Goal: Task Accomplishment & Management: Use online tool/utility

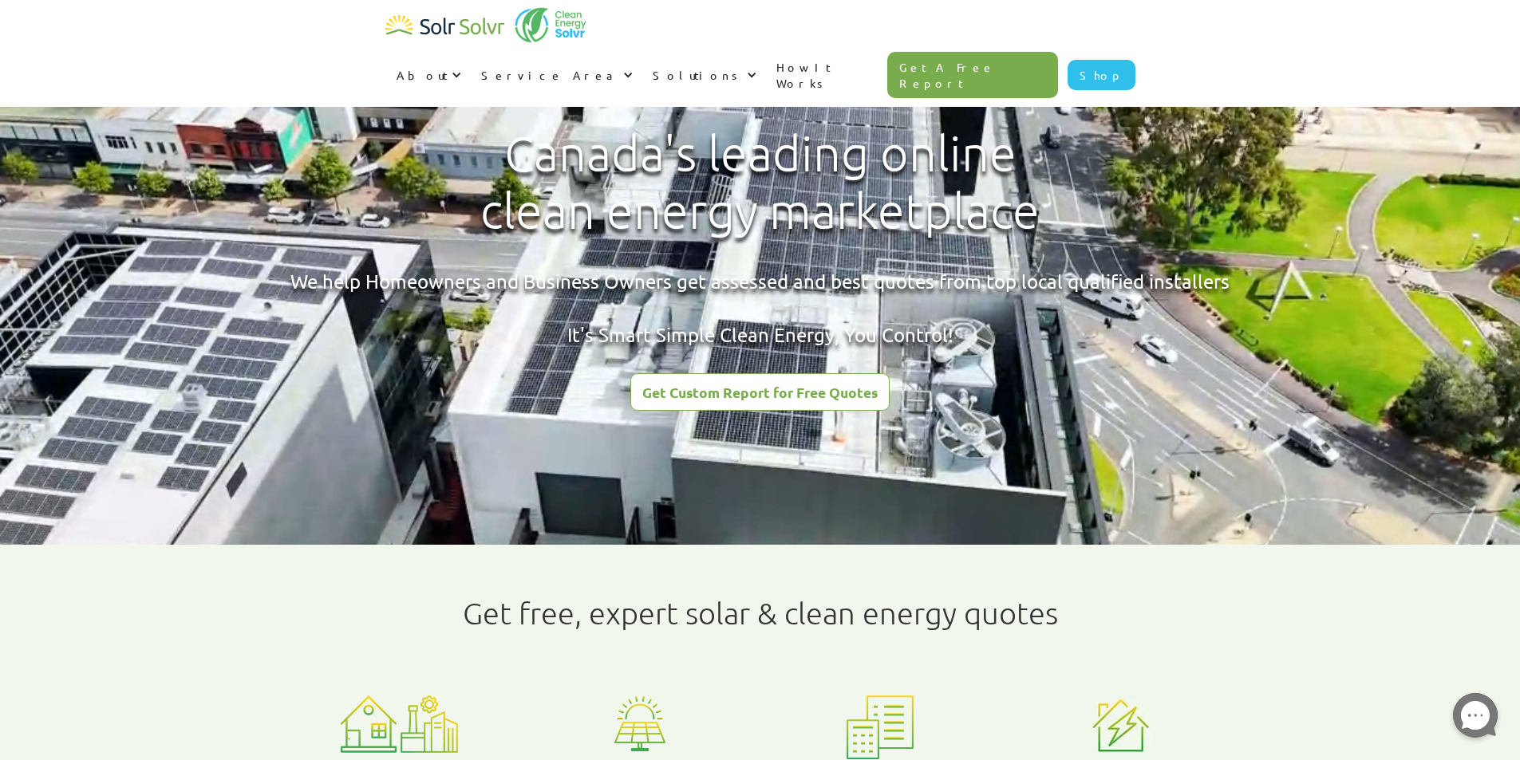
radio input "true"
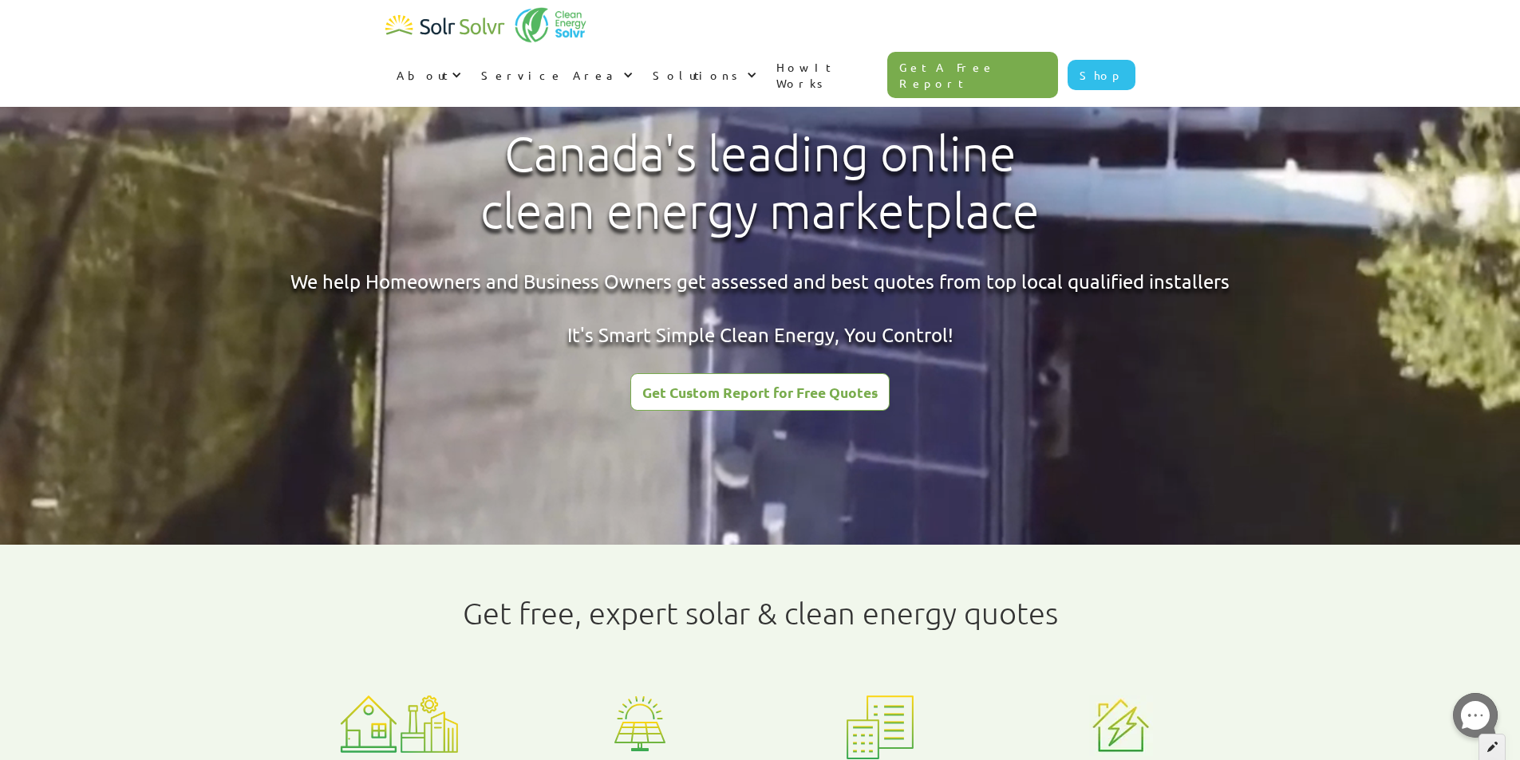
click at [1484, 751] on div at bounding box center [1491, 747] width 27 height 27
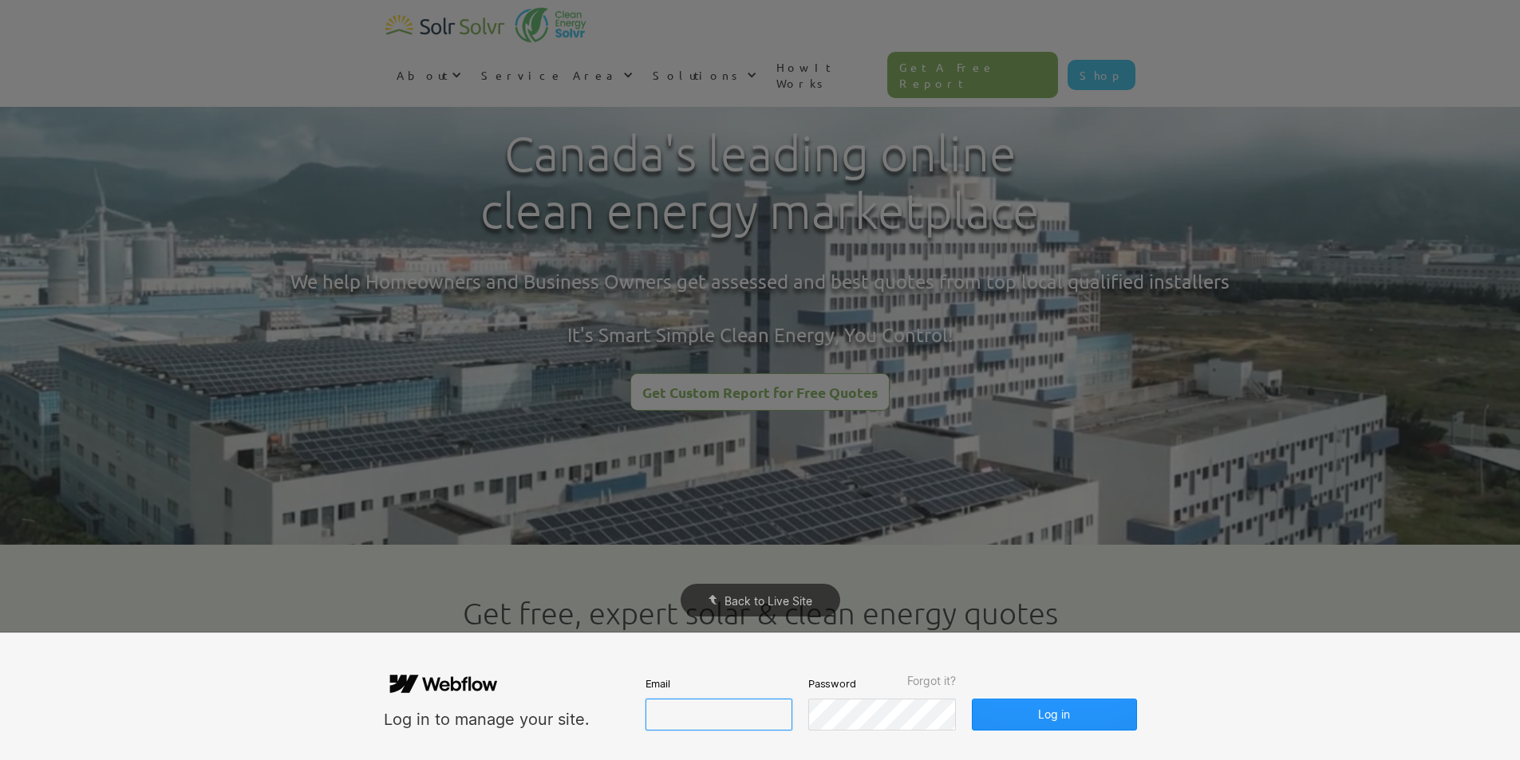
type input "j5small@uwaterloo.ca"
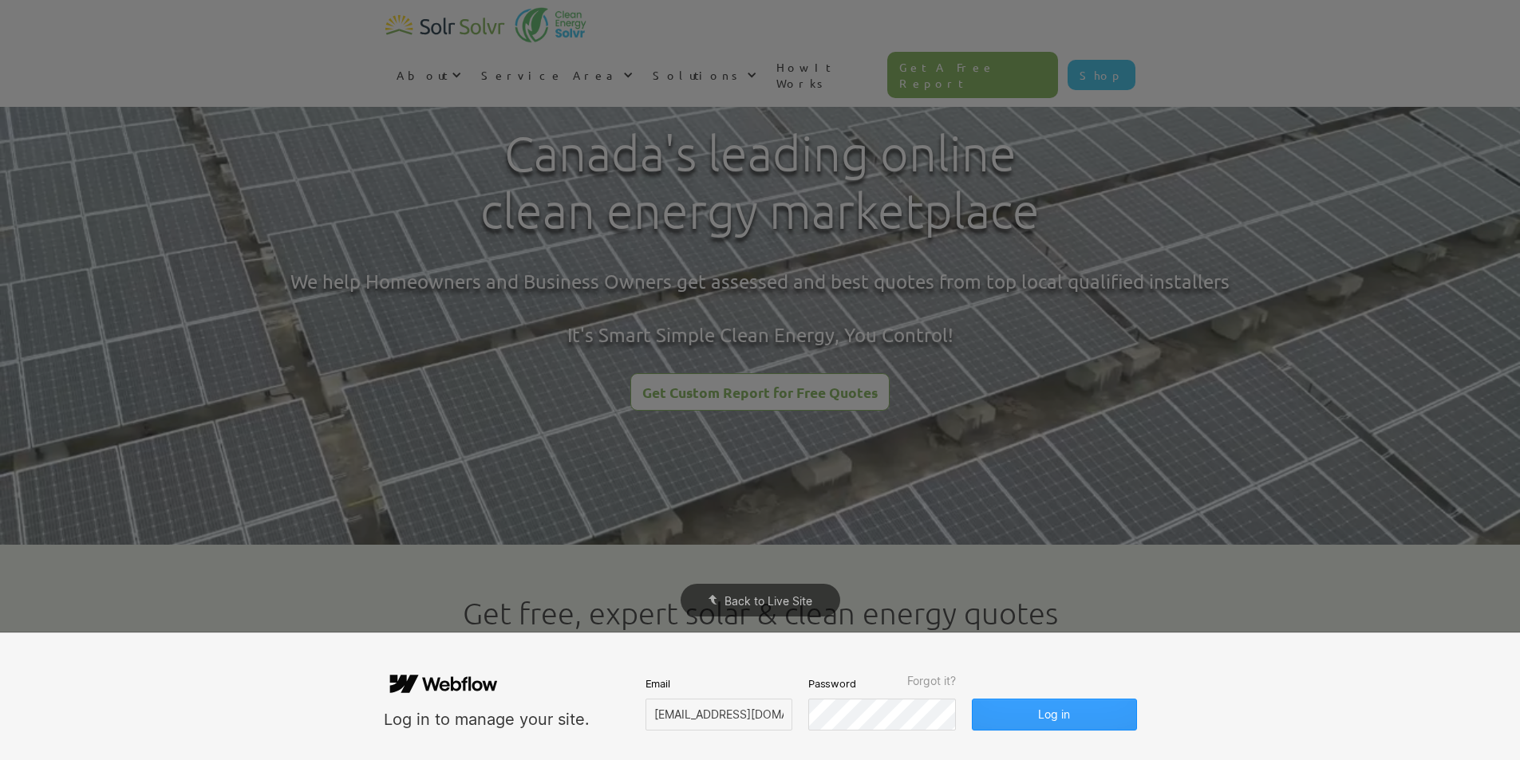
click at [1079, 721] on button "Log in" at bounding box center [1054, 715] width 164 height 32
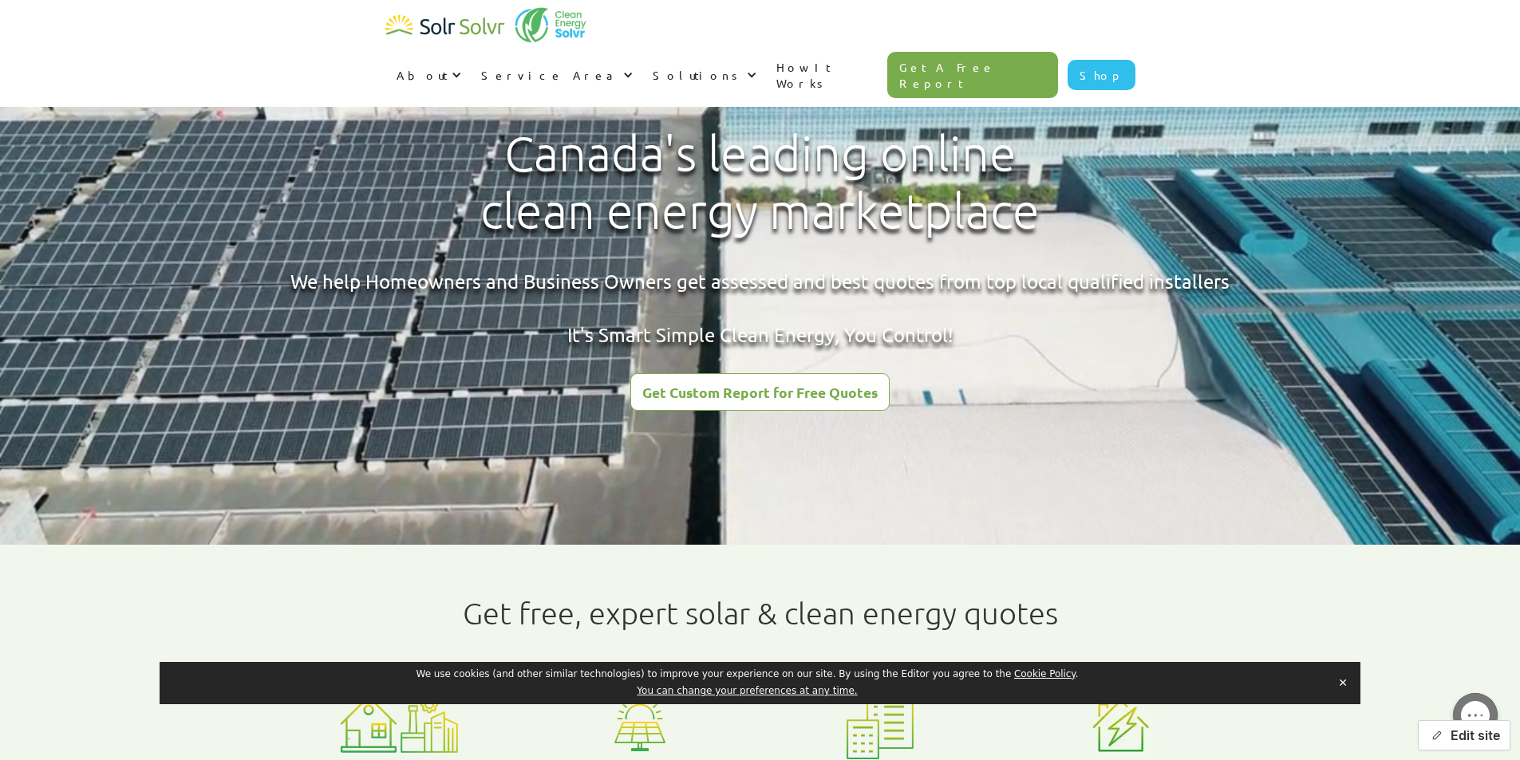
click at [1444, 736] on button "Edit site" at bounding box center [1464, 735] width 93 height 30
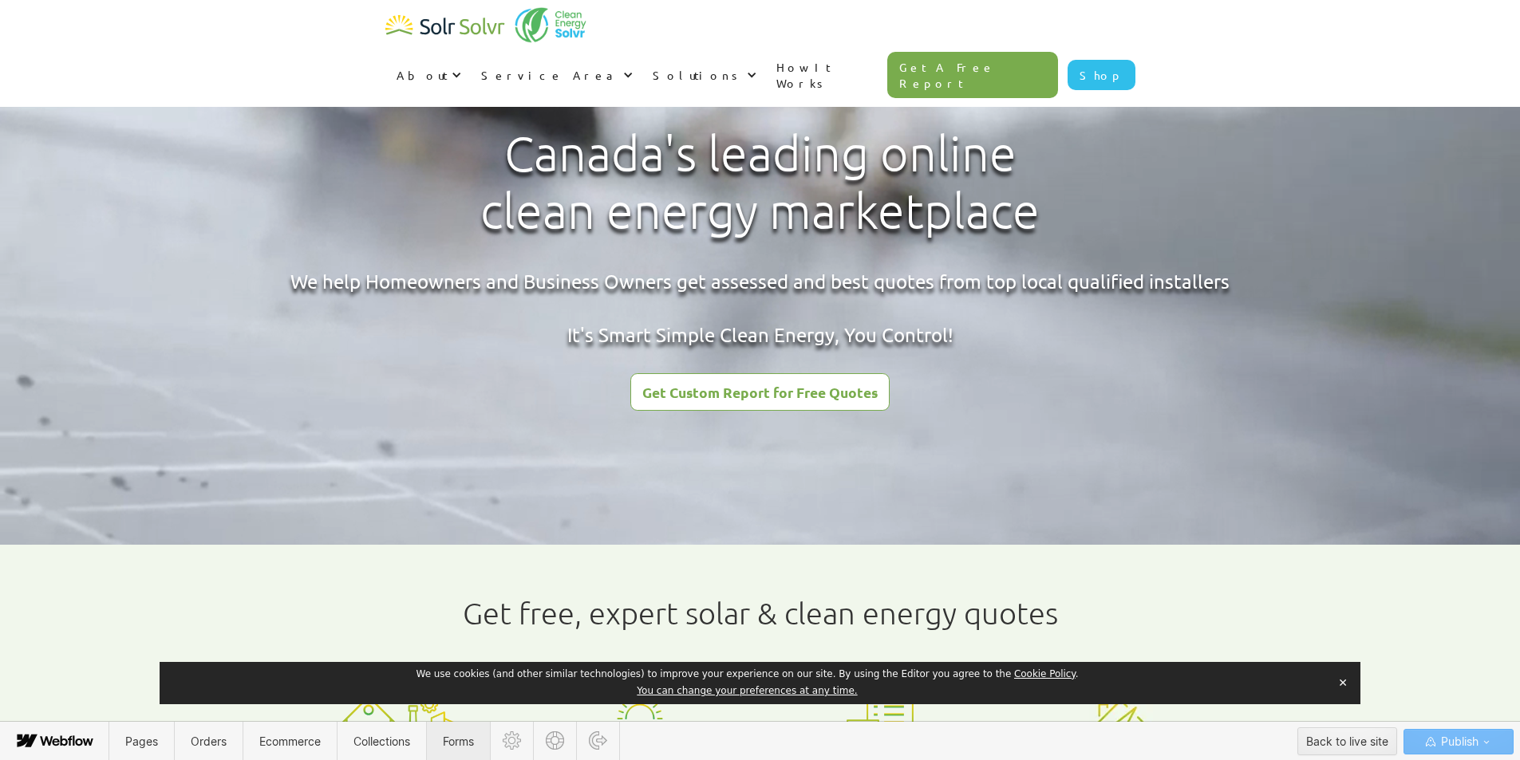
click at [466, 737] on span "Forms" at bounding box center [458, 742] width 31 height 14
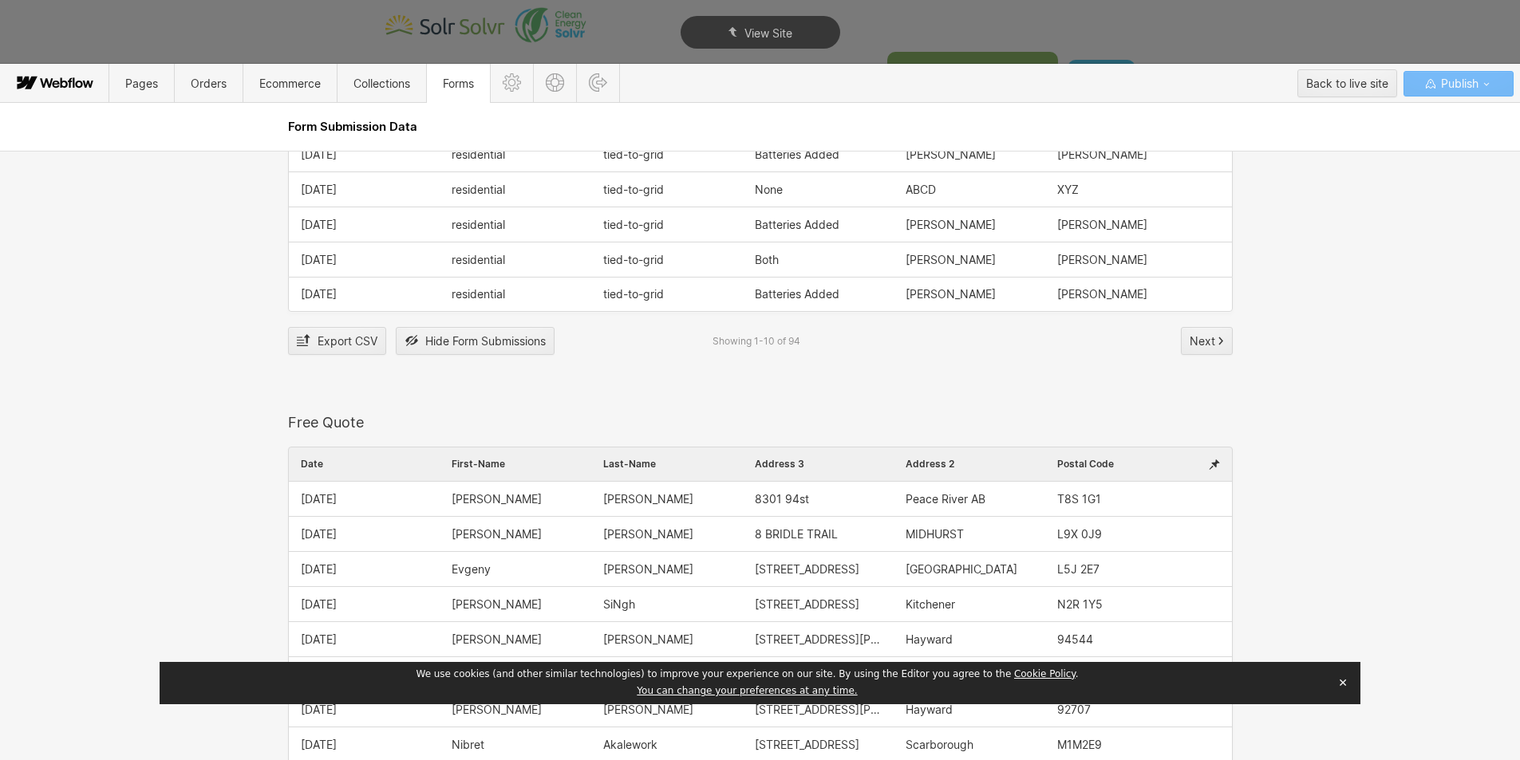
scroll to position [1915, 0]
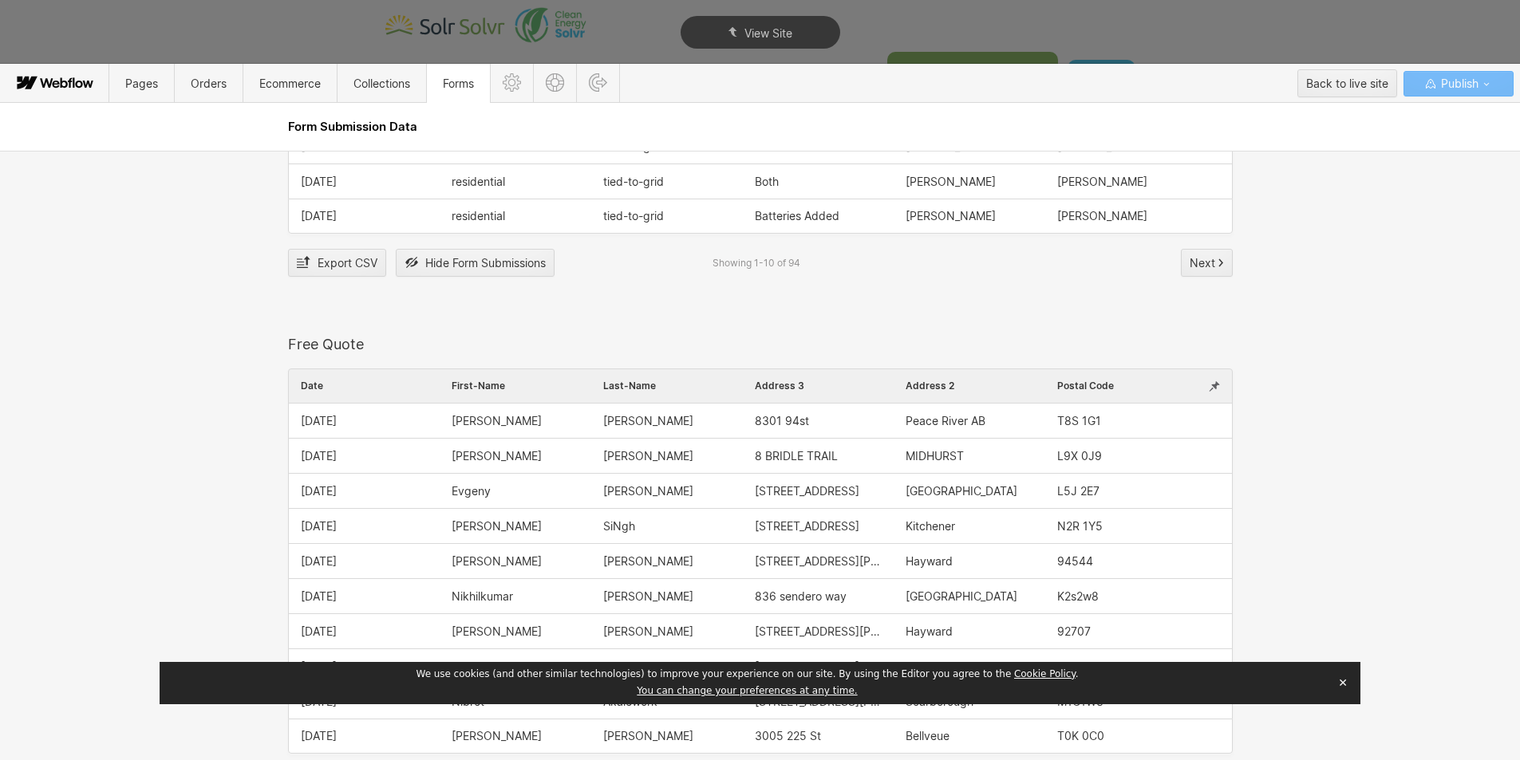
click at [1209, 391] on icon at bounding box center [1214, 387] width 11 height 14
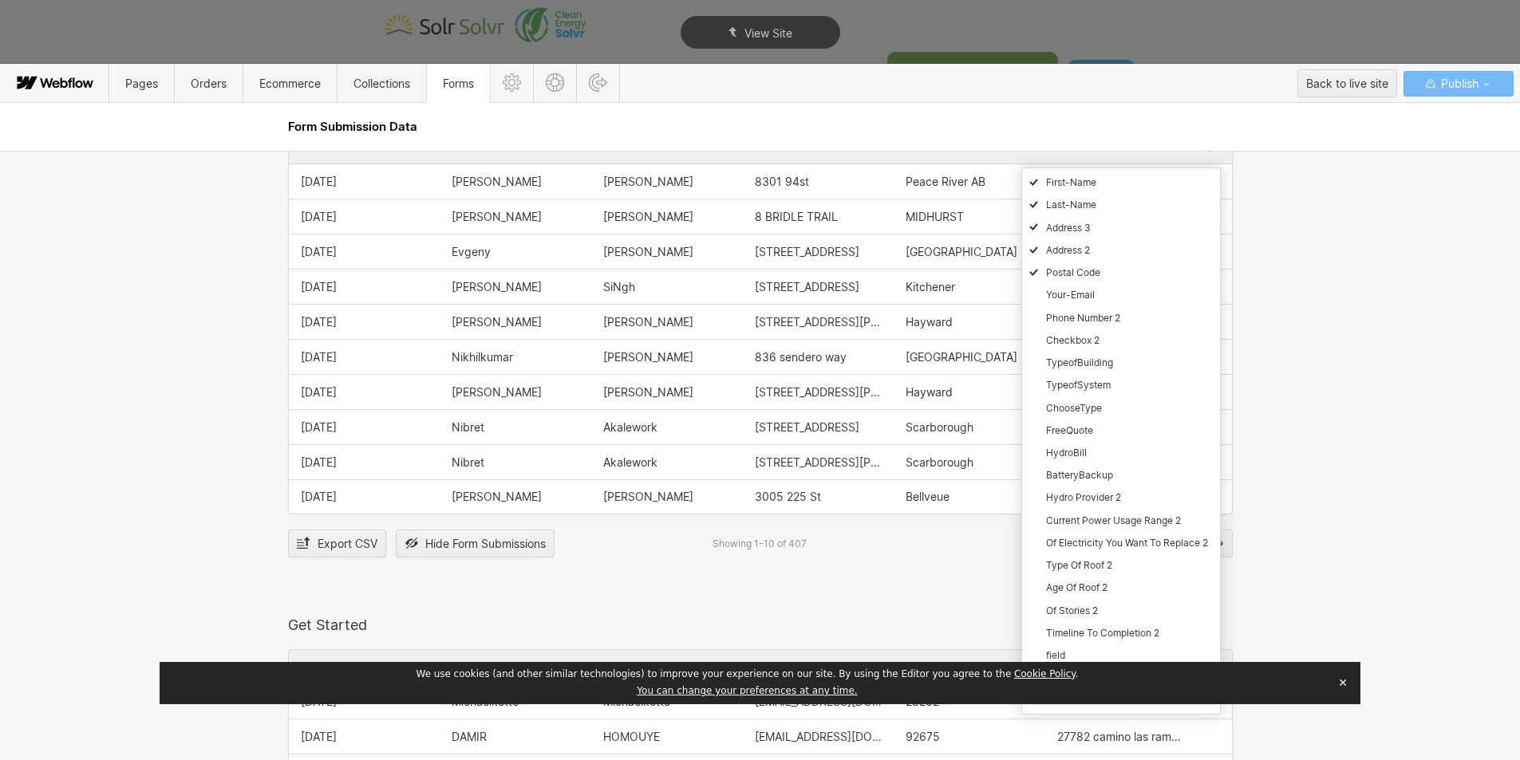
scroll to position [2234, 0]
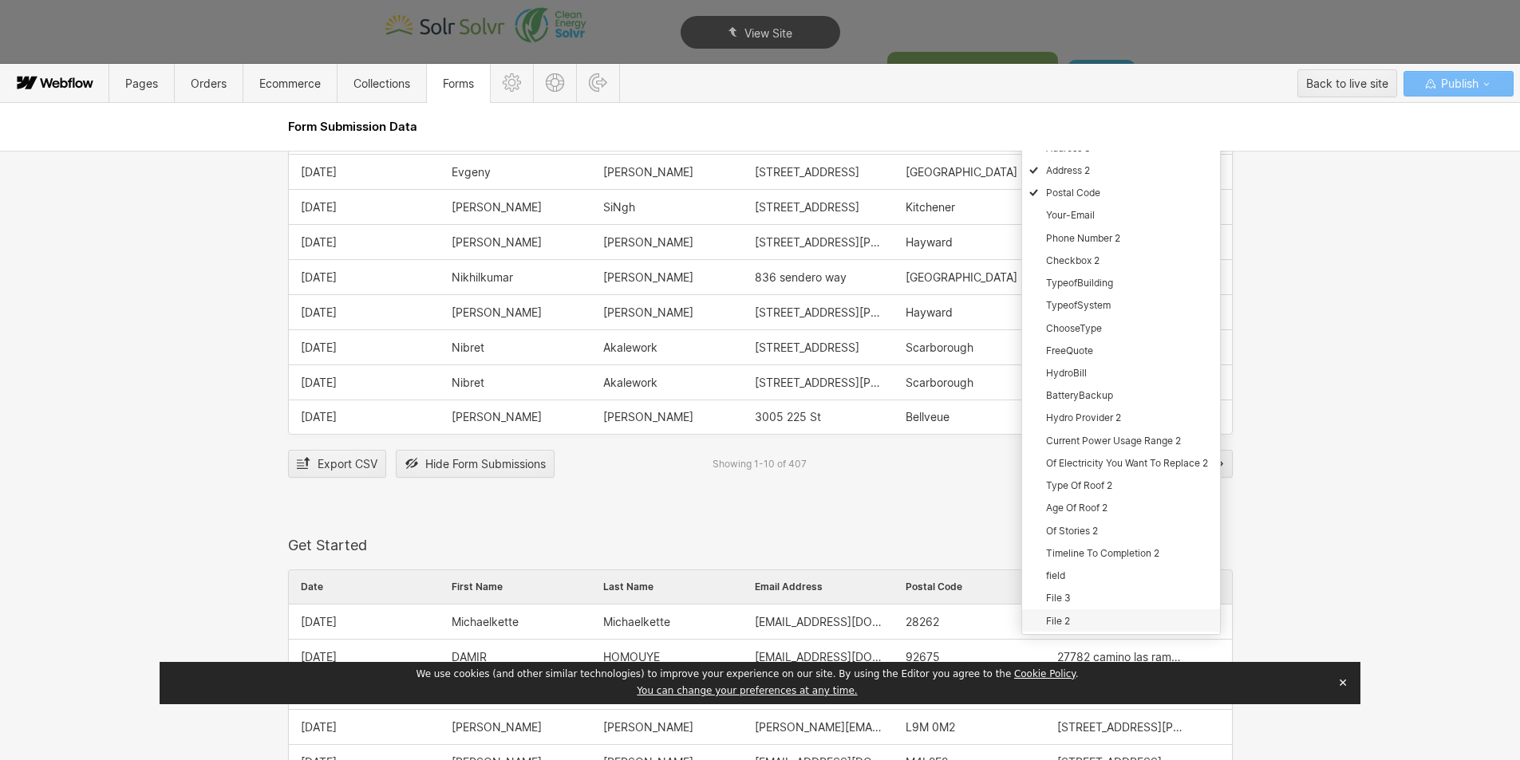
click at [1082, 610] on div "File 2" at bounding box center [1121, 621] width 198 height 22
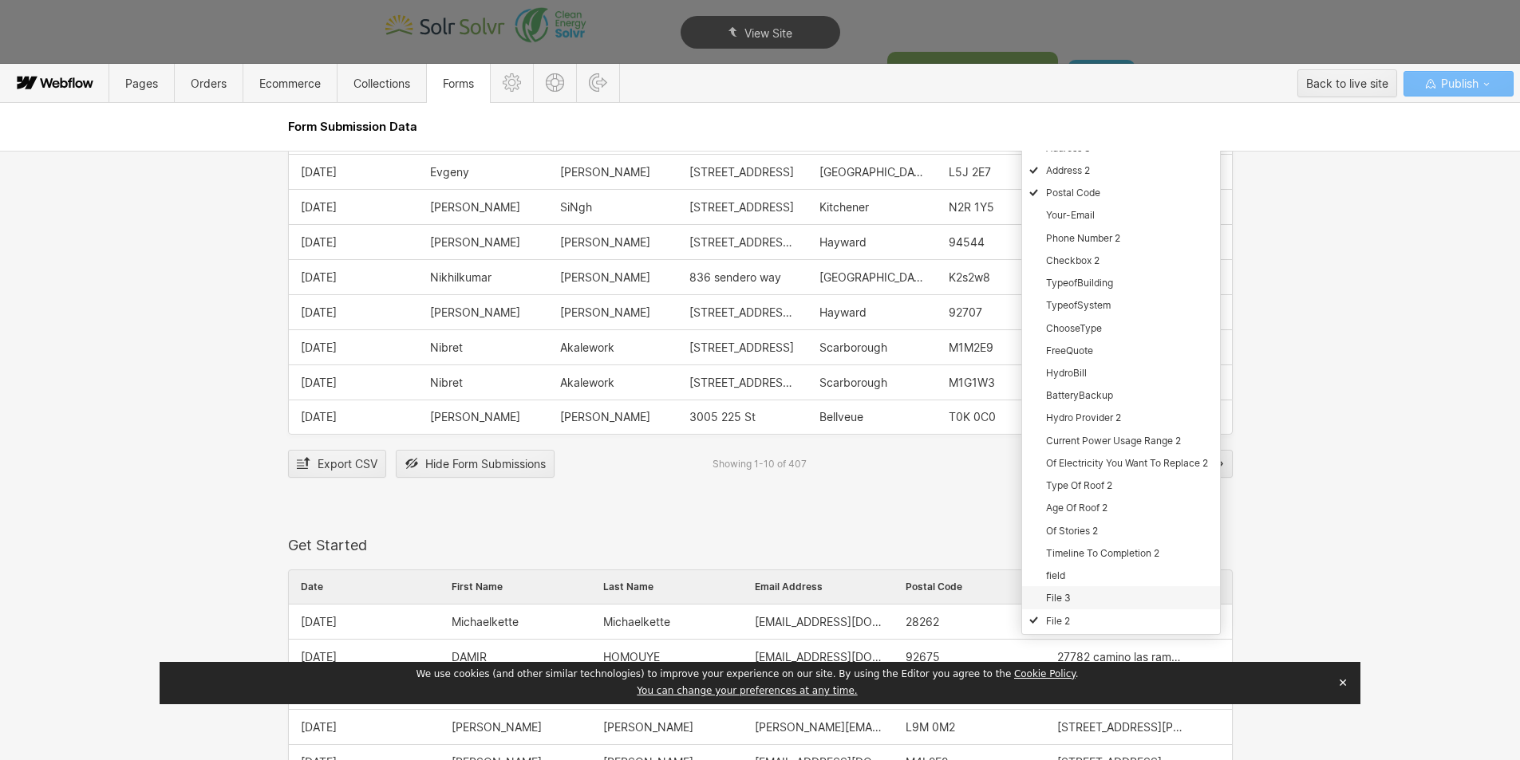
click at [1078, 598] on div "File 3" at bounding box center [1121, 597] width 198 height 22
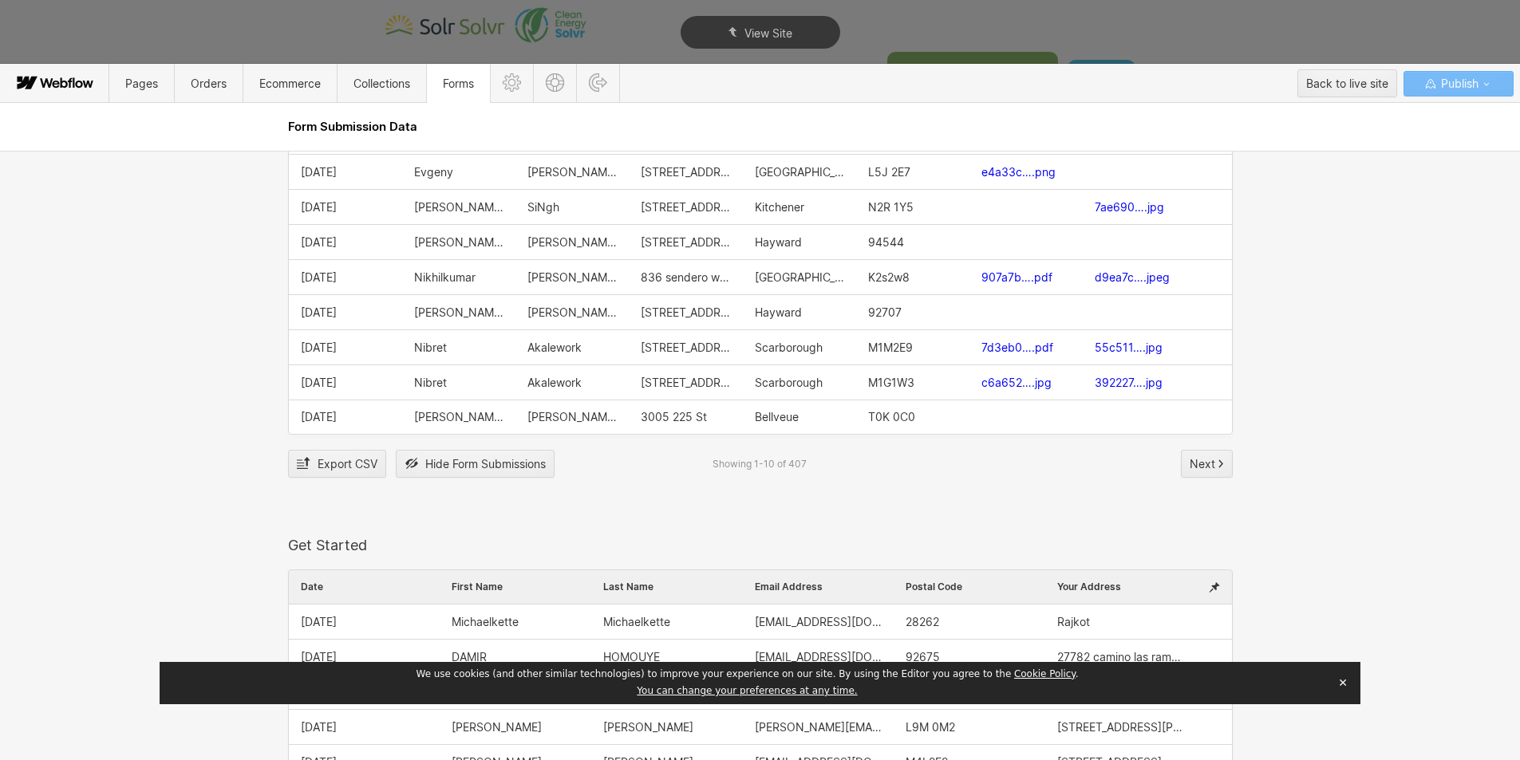
click at [1346, 416] on div "Contact Us Form Date Name Email Address Contact Message Name Email Address Cont…" at bounding box center [760, 456] width 1520 height 610
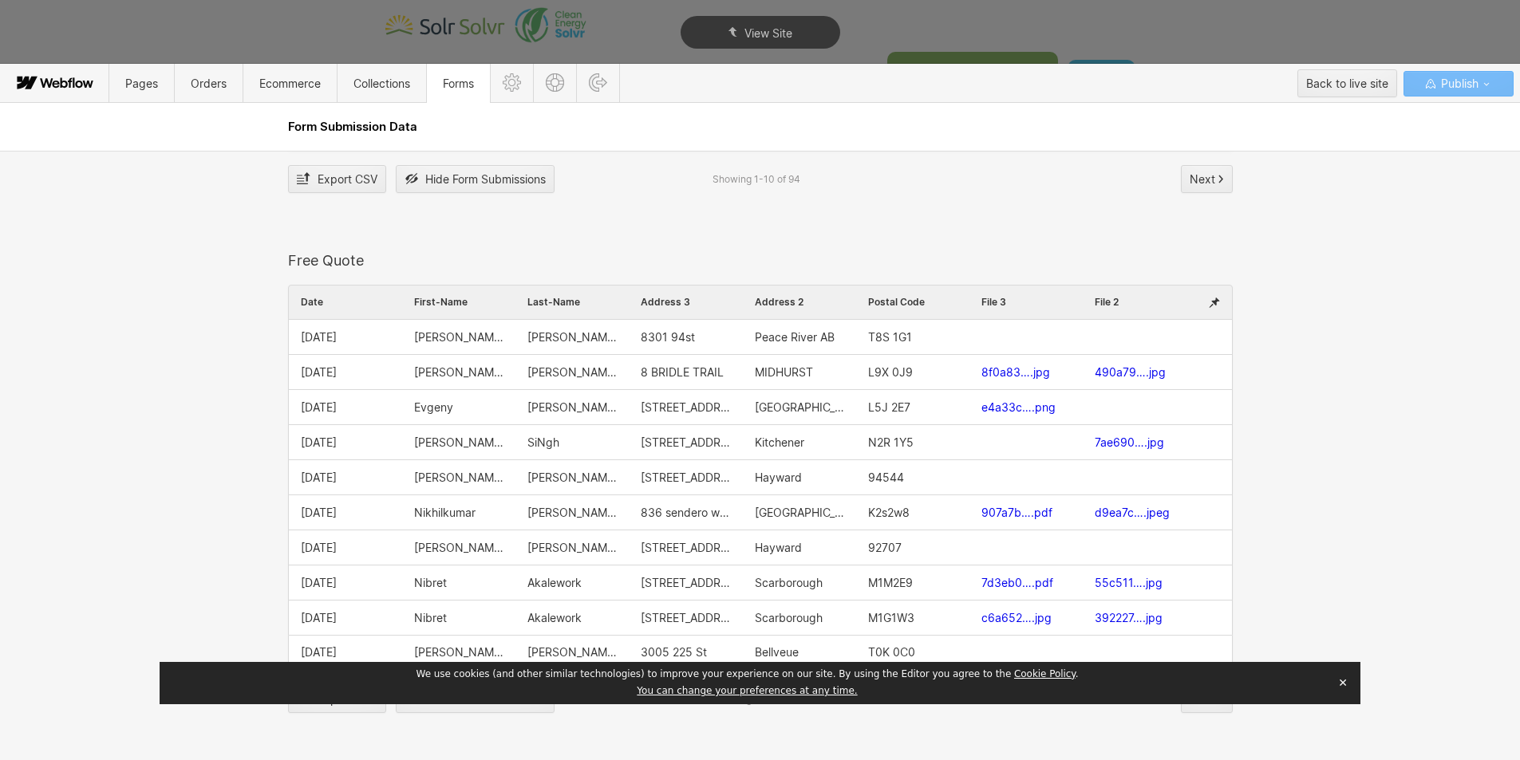
scroll to position [1995, 0]
click at [1339, 86] on div "Back to live site" at bounding box center [1347, 84] width 82 height 24
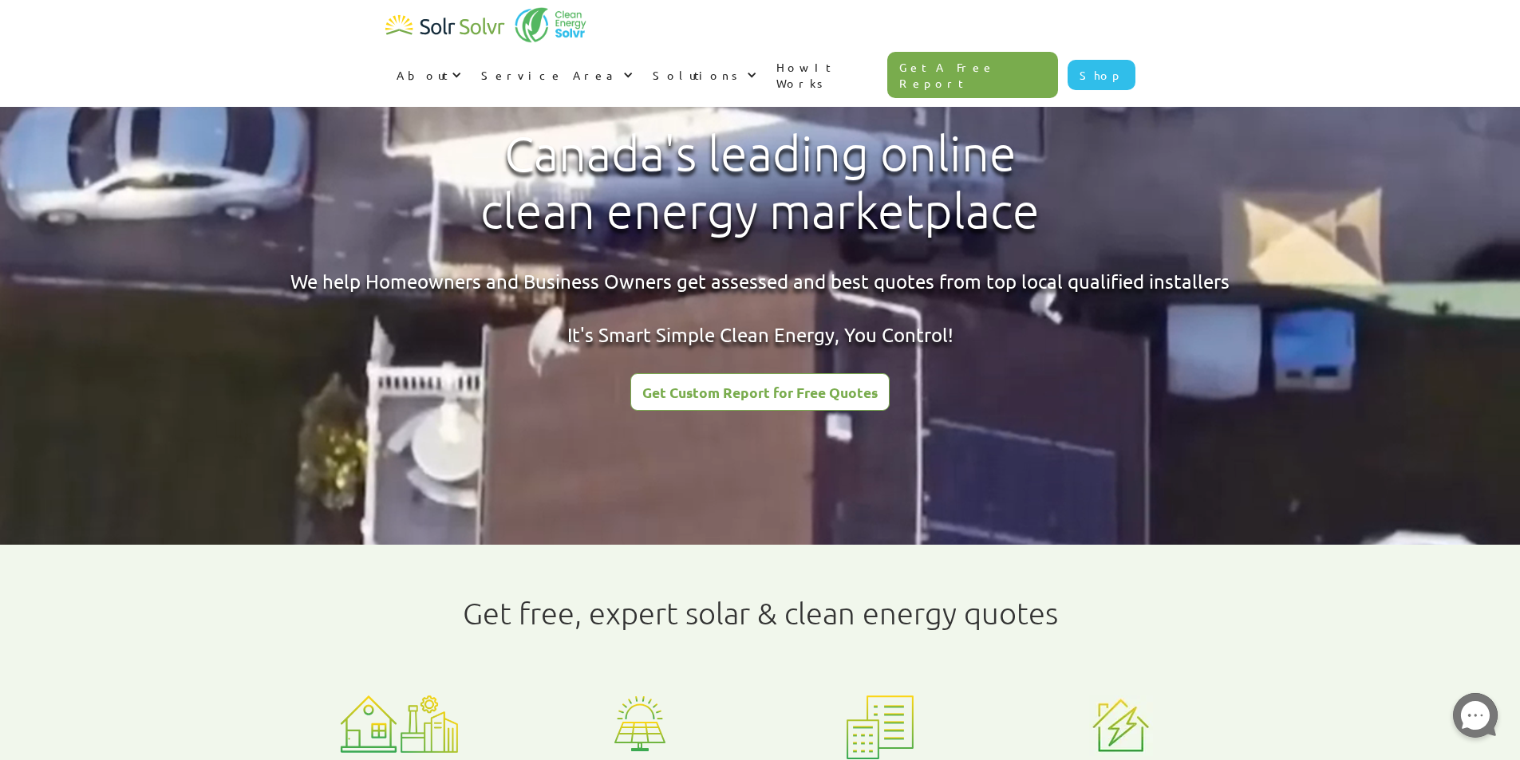
radio input "true"
